Goal: Information Seeking & Learning: Learn about a topic

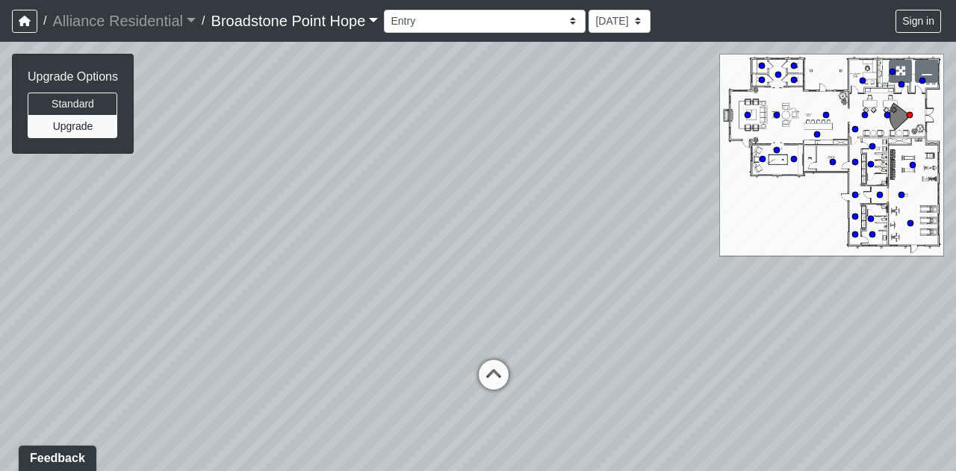
drag, startPoint x: 488, startPoint y: 376, endPoint x: 489, endPoint y: 346, distance: 29.9
click at [489, 346] on div "Loading... Leasing Desks 1 Loading... Breakroom 1 Loading... Leasing Office 1" at bounding box center [478, 257] width 956 height 430
drag, startPoint x: 489, startPoint y: 367, endPoint x: 488, endPoint y: 322, distance: 44.8
click at [488, 322] on div "Loading... Leasing Desks 1 Loading... Breakroom 1 Loading... Leasing Office 1" at bounding box center [478, 257] width 956 height 430
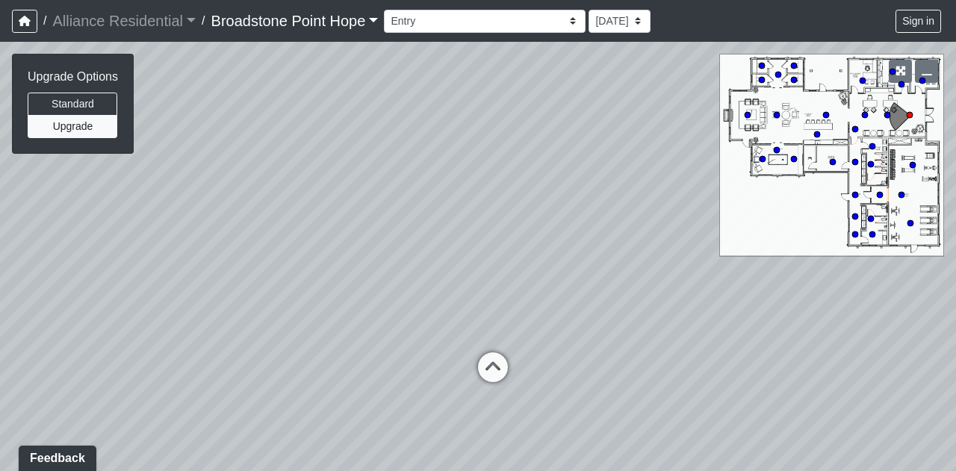
click at [488, 322] on div "Loading... Leasing Desks 1 Loading... Breakroom 1 Loading... Leasing Office 1" at bounding box center [478, 257] width 956 height 430
click at [487, 341] on icon at bounding box center [490, 351] width 45 height 45
click at [487, 341] on div "Loading... Leasing Desks 1 Loading... Breakroom 1 Loading... Leasing Office 1 L…" at bounding box center [478, 257] width 956 height 430
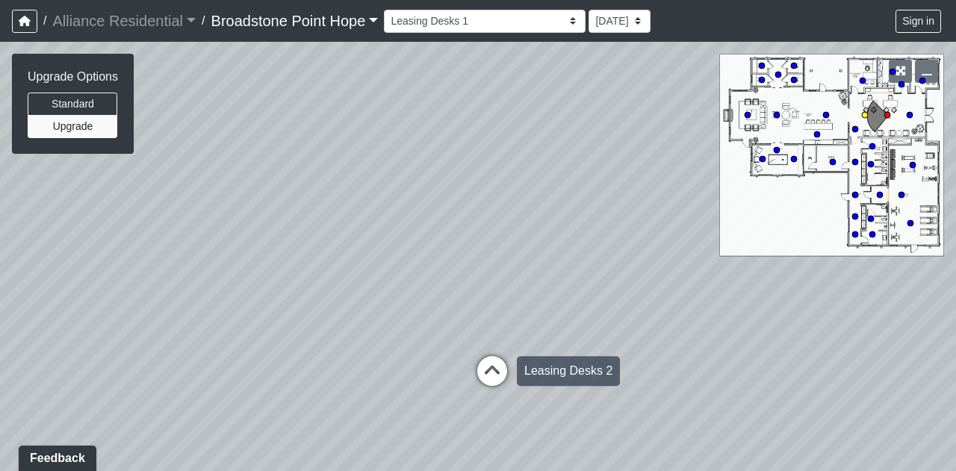
click at [488, 353] on div "Loading... Leasing Desks 2" at bounding box center [492, 371] width 45 height 45
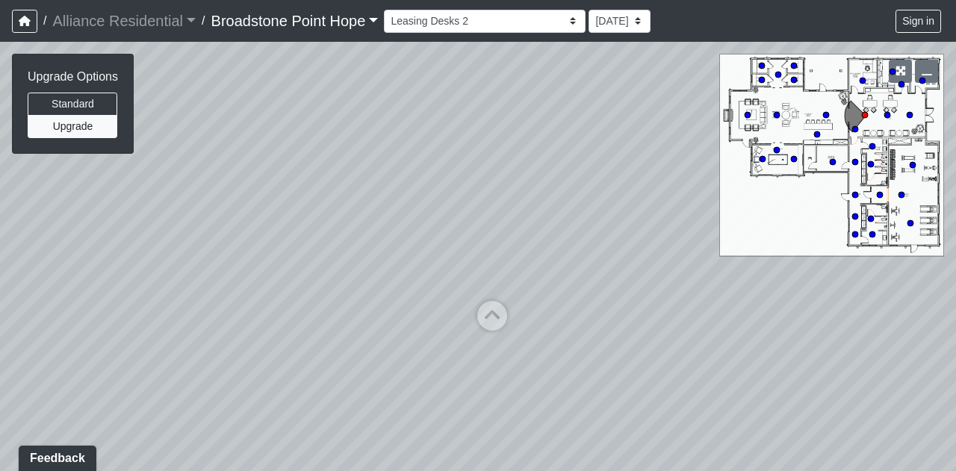
click at [488, 353] on div "Loading... Leasing Desks 1 Loading... Breakroom 1 Loading... Leasing Office 1 L…" at bounding box center [478, 257] width 956 height 430
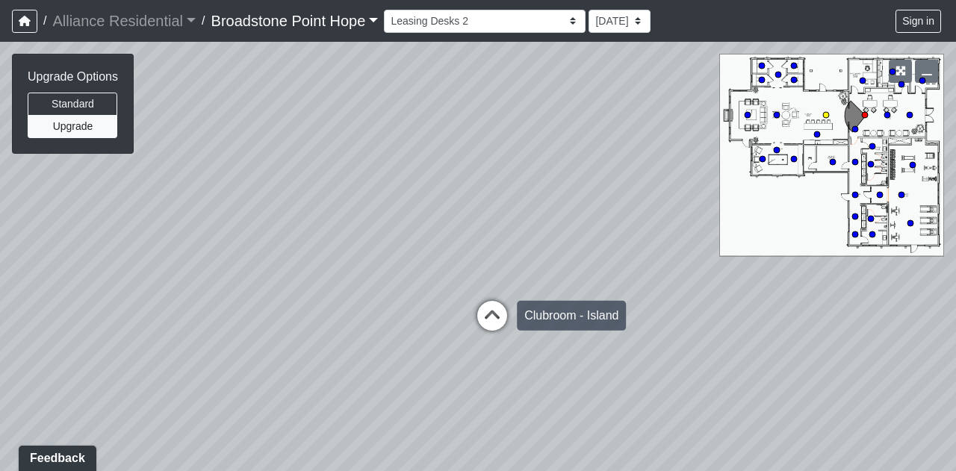
click at [496, 317] on icon at bounding box center [492, 323] width 45 height 45
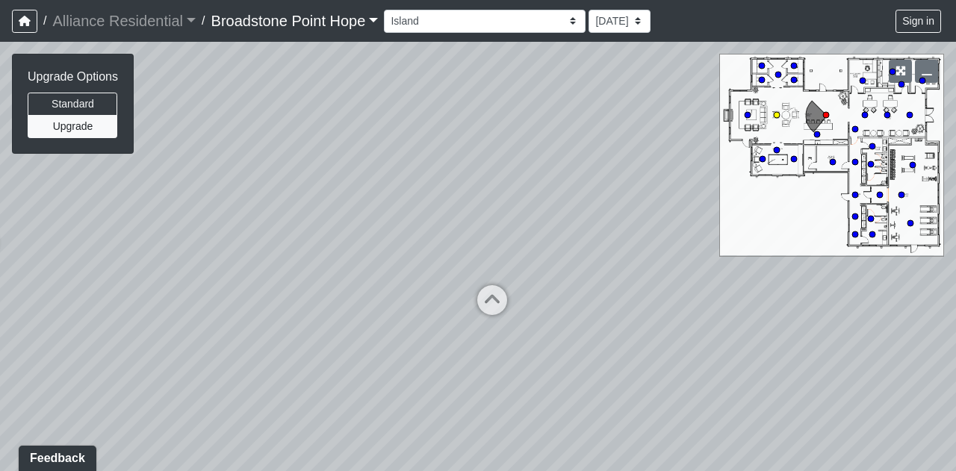
click at [496, 317] on div "Loading... Leasing Desks 1 Loading... Breakroom 1 Loading... Leasing Office 1 L…" at bounding box center [478, 257] width 956 height 430
click at [486, 303] on icon at bounding box center [492, 307] width 45 height 45
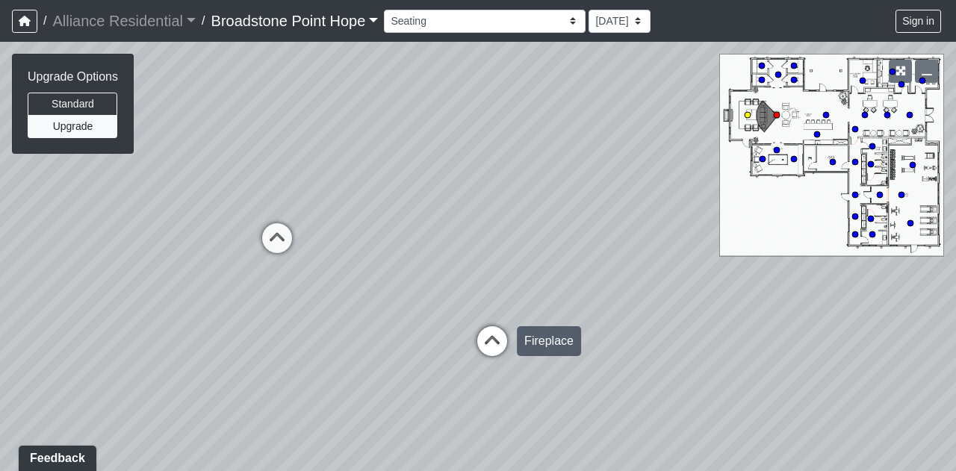
click at [487, 335] on icon at bounding box center [492, 348] width 45 height 45
click at [486, 334] on div "Loading... Leasing Desks 1 Loading... Breakroom 1 Loading... Leasing Office 1 L…" at bounding box center [478, 257] width 956 height 430
click at [435, 321] on div "Loading... Leasing Desks 1 Loading... Breakroom 1 Loading... Leasing Office 1 L…" at bounding box center [478, 257] width 956 height 430
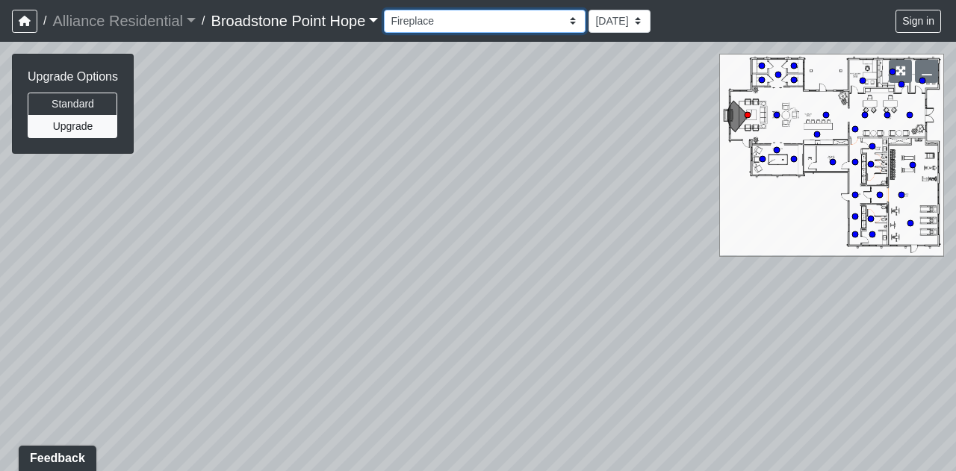
click at [526, 23] on select "Billiards Counter Billiards Room 1 Billiards Room 2 Counter Coworking Pod 1 Cow…" at bounding box center [485, 21] width 202 height 23
click at [390, 10] on select "Billiards Counter Billiards Room 1 Billiards Room 2 Counter Coworking Pod 1 Cow…" at bounding box center [485, 21] width 202 height 23
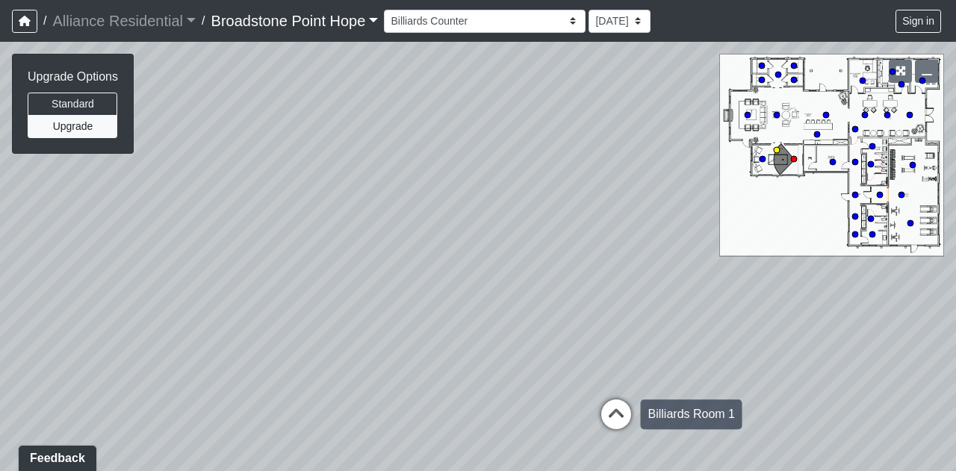
click at [616, 422] on icon at bounding box center [616, 422] width 45 height 45
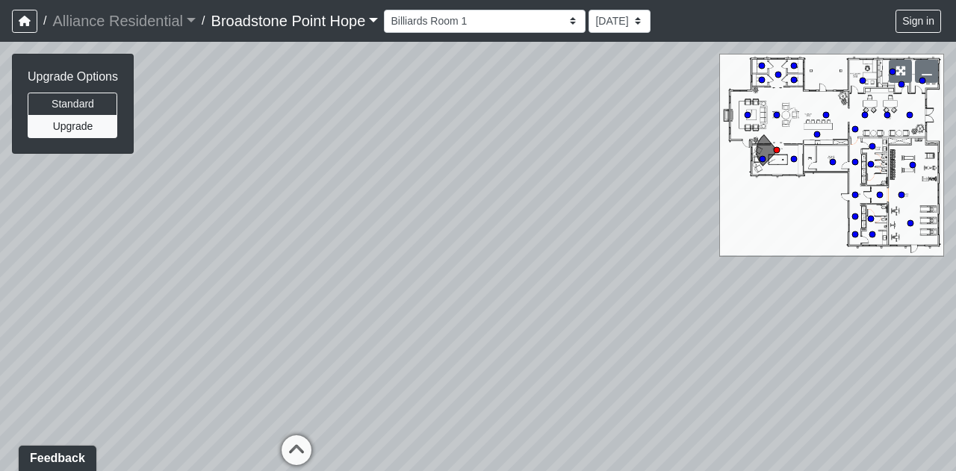
click at [616, 422] on div "Loading... Leasing Desks 1 Loading... Breakroom 1 Loading... Leasing Office 1 L…" at bounding box center [478, 257] width 956 height 430
click at [288, 459] on icon at bounding box center [296, 458] width 45 height 45
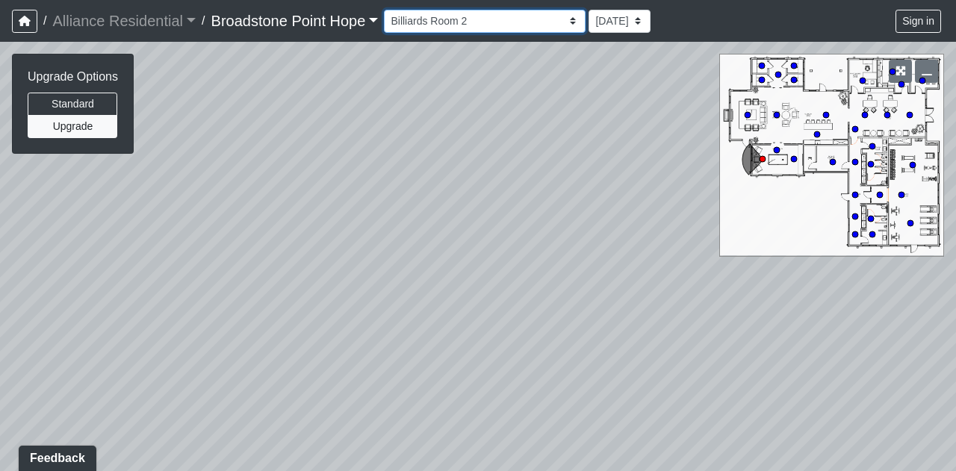
click at [521, 28] on select "Billiards Counter Billiards Room 1 Billiards Room 2 Counter Coworking Pod 1 Cow…" at bounding box center [485, 21] width 202 height 23
click at [390, 10] on select "Billiards Counter Billiards Room 1 Billiards Room 2 Counter Coworking Pod 1 Cow…" at bounding box center [485, 21] width 202 height 23
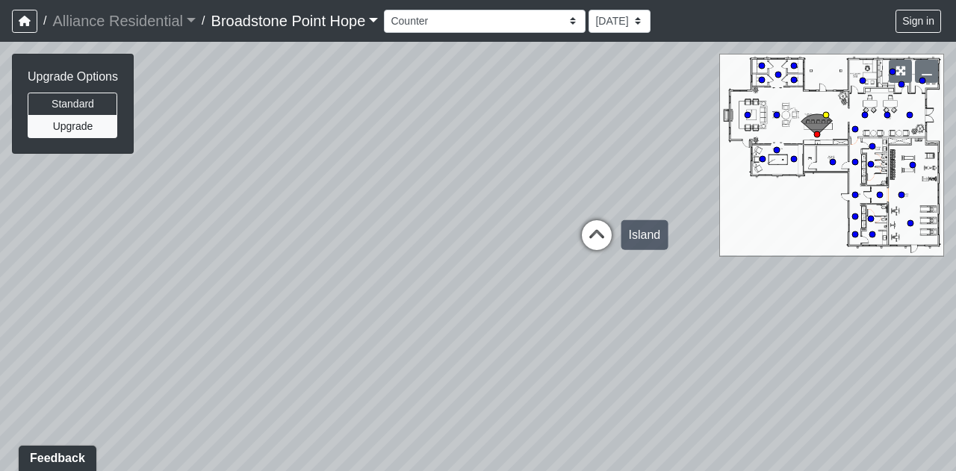
click at [598, 238] on icon at bounding box center [597, 242] width 45 height 45
click at [598, 238] on div "Loading... Leasing Desks 1 Loading... Breakroom 1 Loading... Leasing Office 1 L…" at bounding box center [478, 257] width 956 height 430
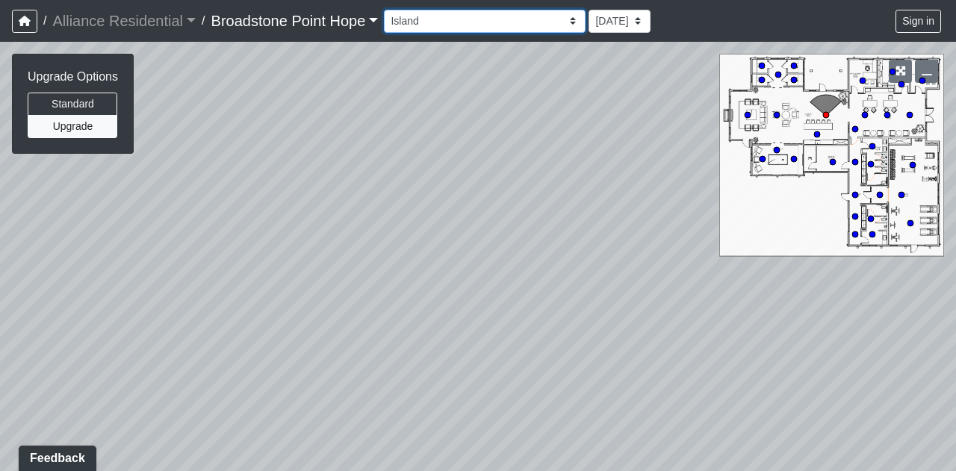
click at [527, 23] on select "Billiards Counter Billiards Room 1 Billiards Room 2 Counter Coworking Pod 1 Cow…" at bounding box center [485, 21] width 202 height 23
click at [390, 10] on select "Billiards Counter Billiards Room 1 Billiards Room 2 Counter Coworking Pod 1 Cow…" at bounding box center [485, 21] width 202 height 23
click at [529, 23] on select "Billiards Counter Billiards Room 1 Billiards Room 2 Counter Coworking Pod 1 Cow…" at bounding box center [485, 21] width 202 height 23
click at [390, 10] on select "Billiards Counter Billiards Room 1 Billiards Room 2 Counter Coworking Pod 1 Cow…" at bounding box center [485, 21] width 202 height 23
click at [524, 23] on select "Billiards Counter Billiards Room 1 Billiards Room 2 Counter Coworking Pod 1 Cow…" at bounding box center [485, 21] width 202 height 23
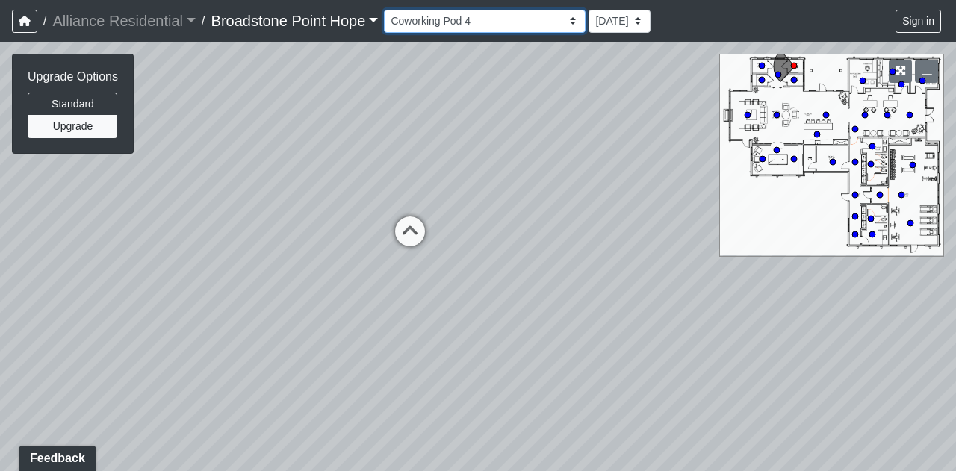
click at [390, 10] on select "Billiards Counter Billiards Room 1 Billiards Room 2 Counter Coworking Pod 1 Cow…" at bounding box center [485, 21] width 202 height 23
click at [527, 29] on select "Billiards Counter Billiards Room 1 Billiards Room 2 Counter Coworking Pod 1 Cow…" at bounding box center [485, 21] width 202 height 23
click at [390, 10] on select "Billiards Counter Billiards Room 1 Billiards Room 2 Counter Coworking Pod 1 Cow…" at bounding box center [485, 21] width 202 height 23
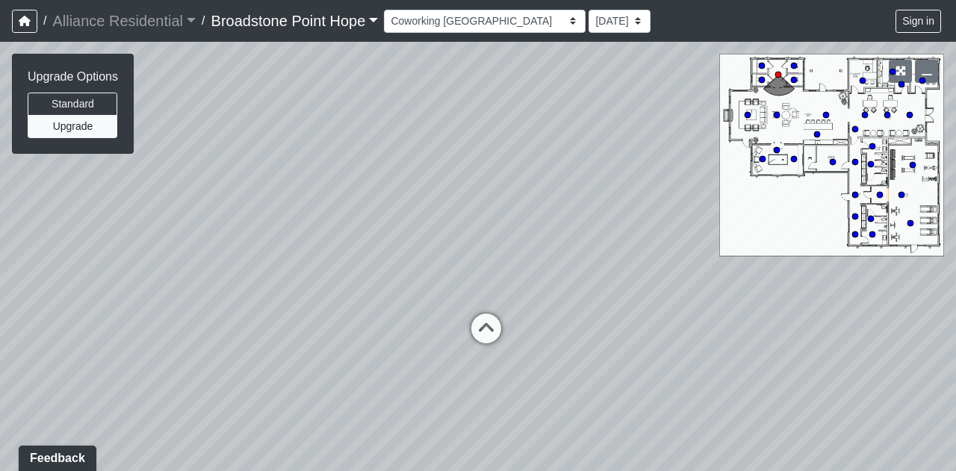
drag, startPoint x: 485, startPoint y: 324, endPoint x: 368, endPoint y: 321, distance: 117.3
click at [368, 321] on div "Loading... Leasing Desks 1 Loading... Breakroom 1 Loading... Leasing Office 1 L…" at bounding box center [478, 257] width 956 height 430
drag, startPoint x: 480, startPoint y: 327, endPoint x: 466, endPoint y: 335, distance: 15.4
click at [394, 322] on div "Loading... Leasing Desks 1 Loading... Breakroom 1 Loading... Leasing Office 1 L…" at bounding box center [478, 257] width 956 height 430
click at [492, 324] on icon at bounding box center [486, 334] width 45 height 45
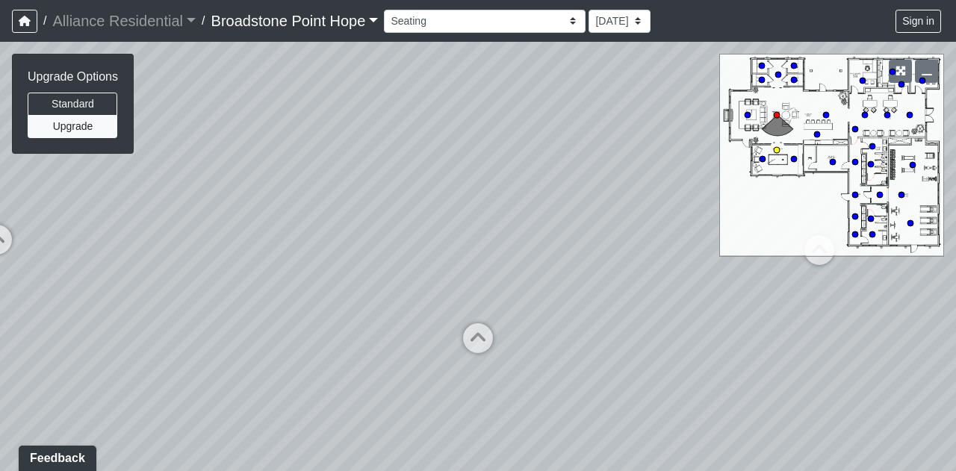
click at [492, 324] on icon at bounding box center [478, 346] width 45 height 45
drag, startPoint x: 168, startPoint y: 325, endPoint x: 717, endPoint y: 312, distance: 549.3
click at [717, 312] on div "Loading... Leasing Desks 1 Loading... Breakroom 1 Loading... Leasing Office 1 L…" at bounding box center [478, 257] width 956 height 430
drag, startPoint x: 518, startPoint y: 391, endPoint x: 479, endPoint y: 386, distance: 39.9
click at [479, 386] on div "Loading... Leasing Desks 1 Loading... Breakroom 1 Loading... Leasing Office 1 L…" at bounding box center [478, 257] width 956 height 430
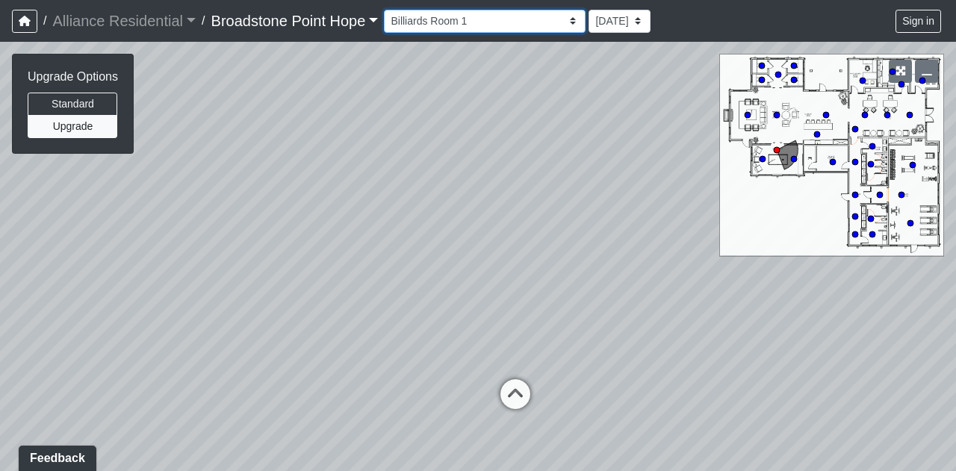
click at [524, 25] on select "Billiards Counter Billiards Room 1 Billiards Room 2 Counter Coworking Pod 1 Cow…" at bounding box center [485, 21] width 202 height 23
click at [390, 10] on select "Billiards Counter Billiards Room 1 Billiards Room 2 Counter Coworking Pod 1 Cow…" at bounding box center [485, 21] width 202 height 23
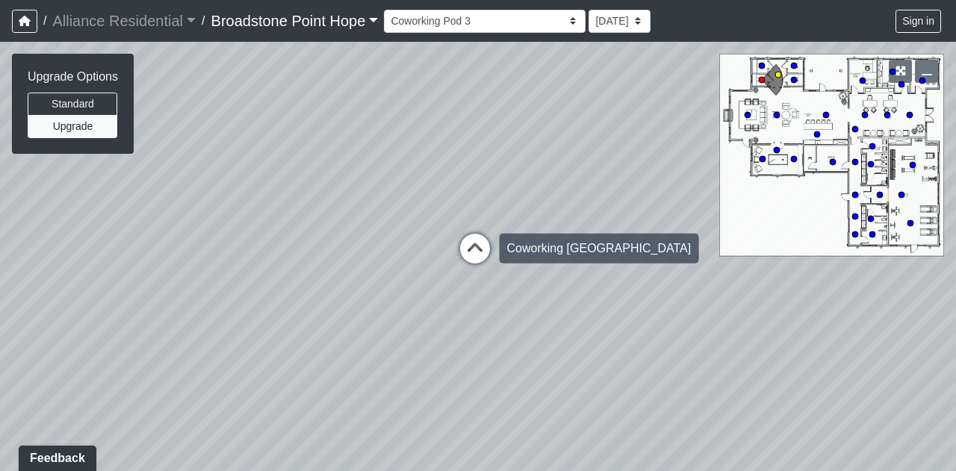
click at [471, 266] on icon at bounding box center [475, 256] width 45 height 45
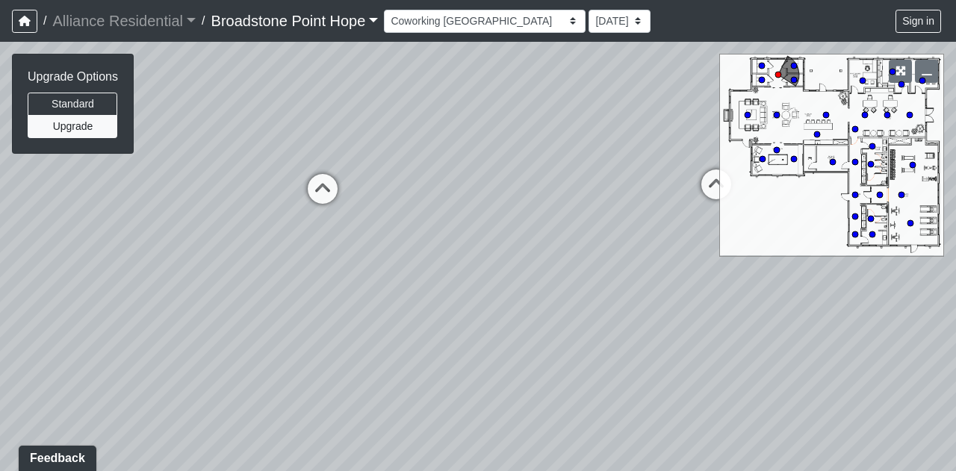
drag, startPoint x: 480, startPoint y: 254, endPoint x: 598, endPoint y: 194, distance: 133.3
click at [598, 194] on div "Loading... Leasing Desks 1 Loading... Breakroom 1 Loading... Leasing Office 1 L…" at bounding box center [478, 257] width 956 height 430
click at [524, 25] on select "Billiards Counter Billiards Room 1 Billiards Room 2 Counter Coworking Pod 1 Cow…" at bounding box center [485, 21] width 202 height 23
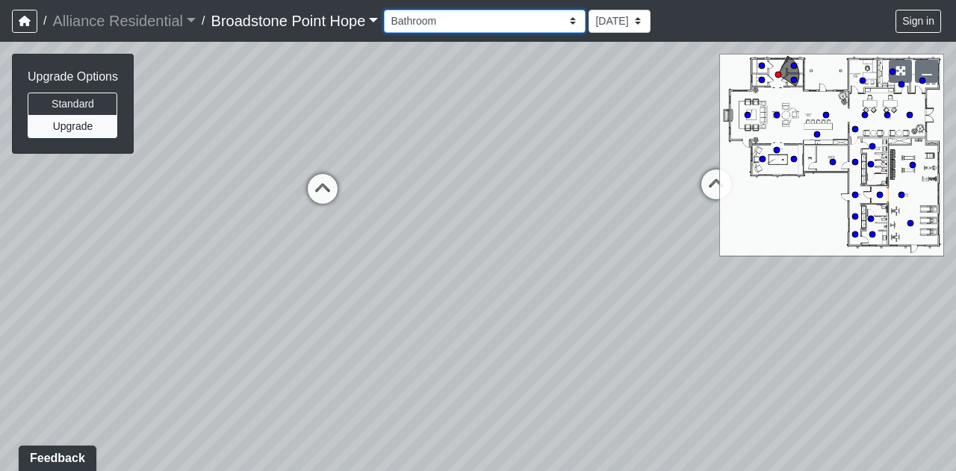
click at [390, 10] on select "Billiards Counter Billiards Room 1 Billiards Room 2 Counter Coworking Pod 1 Cow…" at bounding box center [485, 21] width 202 height 23
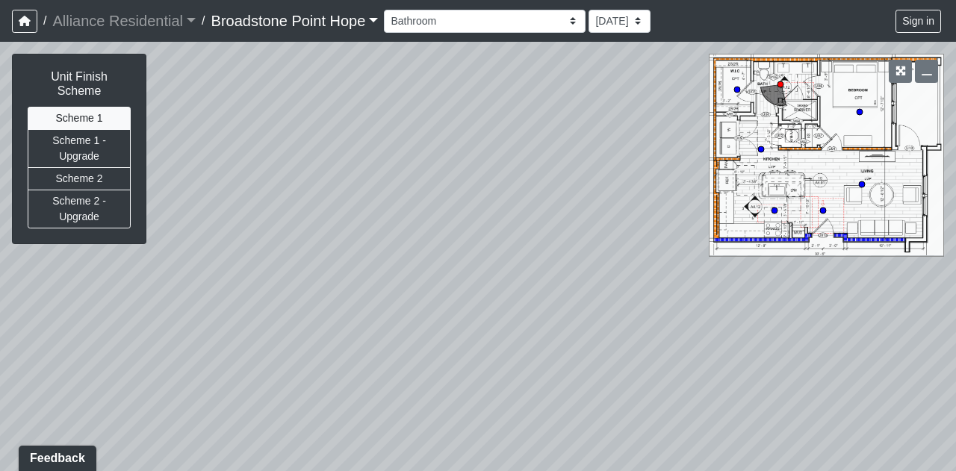
drag, startPoint x: 536, startPoint y: 253, endPoint x: 253, endPoint y: 134, distance: 308.0
click at [253, 134] on div "Loading... Leasing Desks 1 Loading... Breakroom 1 Loading... Leasing Office 1 L…" at bounding box center [478, 257] width 956 height 430
click at [523, 26] on select "Billiards Counter Billiards Room 1 Billiards Room 2 Counter Coworking Pod 1 Cow…" at bounding box center [485, 21] width 202 height 23
click at [390, 10] on select "Billiards Counter Billiards Room 1 Billiards Room 2 Counter Coworking Pod 1 Cow…" at bounding box center [485, 21] width 202 height 23
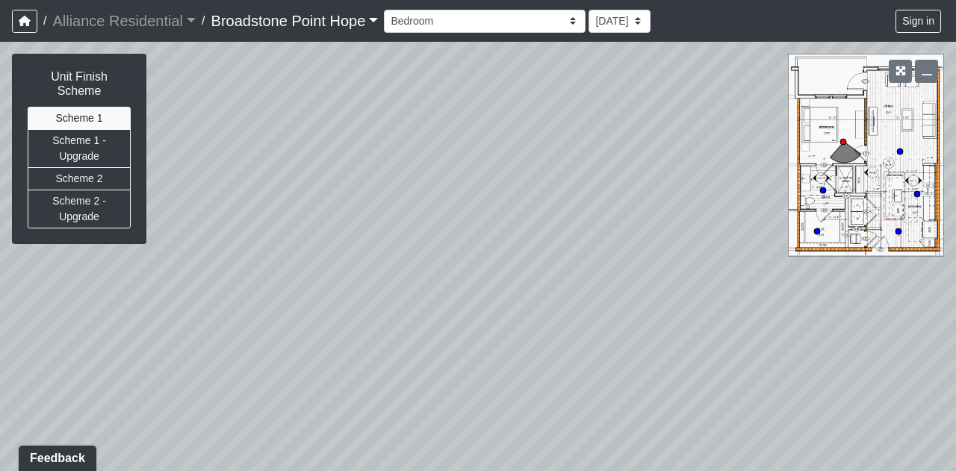
drag, startPoint x: 473, startPoint y: 305, endPoint x: 533, endPoint y: 247, distance: 83.0
click at [527, 252] on div "Loading... Leasing Desks 1 Loading... Breakroom 1 Loading... Leasing Office 1 L…" at bounding box center [478, 257] width 956 height 430
click at [527, 25] on select "Billiards Counter Billiards Room 1 Billiards Room 2 Counter Coworking Pod 1 Cow…" at bounding box center [485, 21] width 202 height 23
click at [390, 10] on select "Billiards Counter Billiards Room 1 Billiards Room 2 Counter Coworking Pod 1 Cow…" at bounding box center [485, 21] width 202 height 23
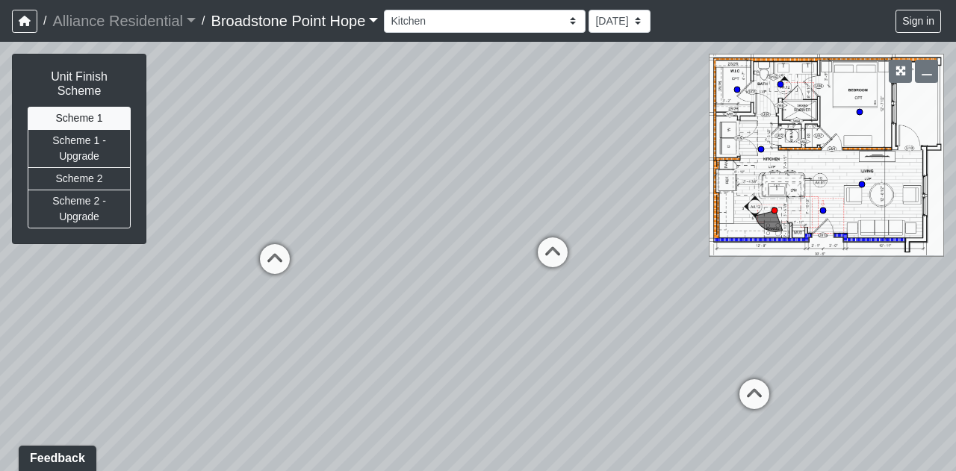
drag, startPoint x: 446, startPoint y: 325, endPoint x: 230, endPoint y: 304, distance: 216.9
click at [220, 309] on div "Loading... Leasing Desks 1 Loading... Breakroom 1 Loading... Leasing Office 1 L…" at bounding box center [478, 257] width 956 height 430
drag, startPoint x: 652, startPoint y: 347, endPoint x: 825, endPoint y: 344, distance: 172.6
click at [825, 344] on div "Loading... Leasing Desks 1 Loading... Breakroom 1 Loading... Leasing Office 1 L…" at bounding box center [478, 257] width 956 height 430
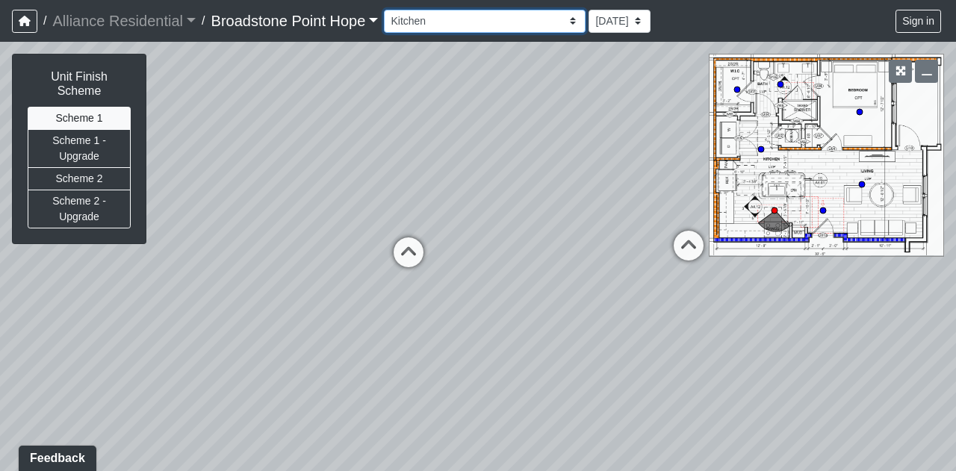
click at [527, 26] on select "Billiards Counter Billiards Room 1 Billiards Room 2 Counter Coworking Pod 1 Cow…" at bounding box center [485, 21] width 202 height 23
click at [390, 10] on select "Billiards Counter Billiards Room 1 Billiards Room 2 Counter Coworking Pod 1 Cow…" at bounding box center [485, 21] width 202 height 23
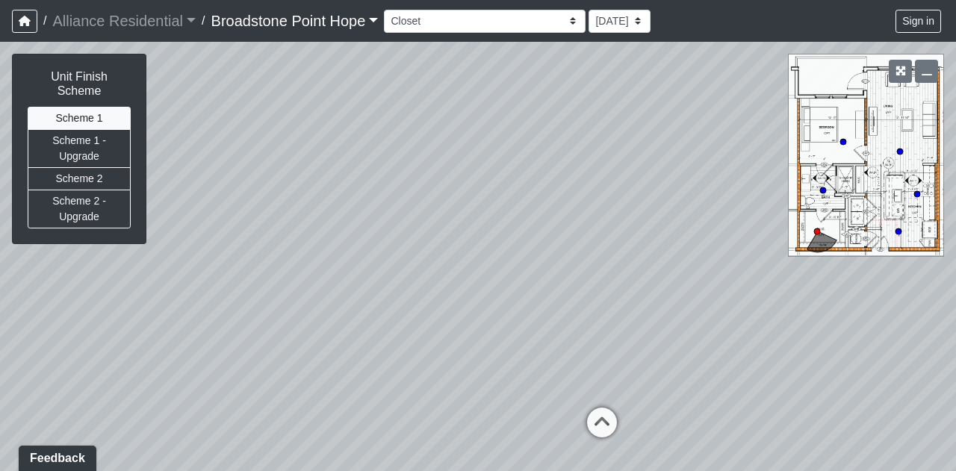
drag, startPoint x: 535, startPoint y: 250, endPoint x: 666, endPoint y: 241, distance: 131.8
click at [666, 241] on div "Loading... Leasing Desks 1 Loading... Breakroom 1 Loading... Leasing Office 1 L…" at bounding box center [478, 257] width 956 height 430
click at [530, 23] on select "Billiards Counter Billiards Room 1 Billiards Room 2 Counter Coworking Pod 1 Cow…" at bounding box center [485, 21] width 202 height 23
click at [390, 10] on select "Billiards Counter Billiards Room 1 Billiards Room 2 Counter Coworking Pod 1 Cow…" at bounding box center [485, 21] width 202 height 23
select select "v2HsHvFZnqDo59iecBrVz9"
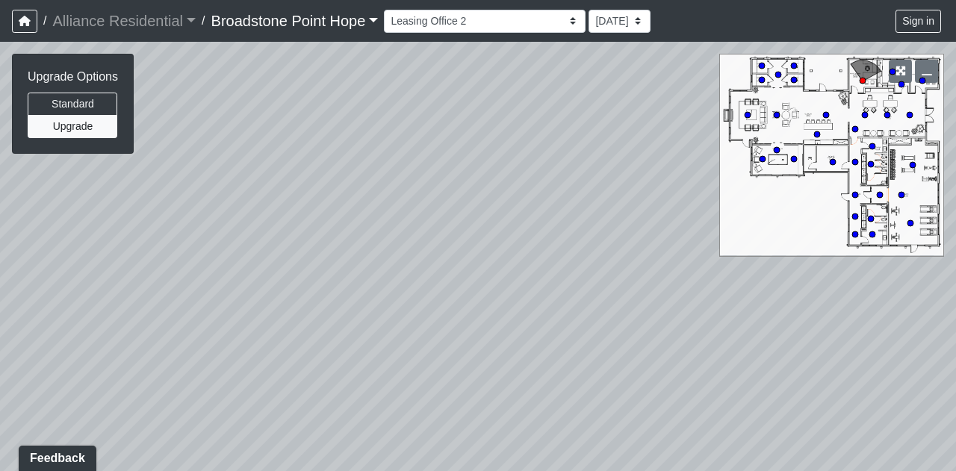
drag, startPoint x: 470, startPoint y: 205, endPoint x: 369, endPoint y: 126, distance: 128.7
click at [369, 126] on div "Loading... Leasing Desks 1 Loading... Breakroom 1 Loading... Leasing Office 1 L…" at bounding box center [478, 257] width 956 height 430
